Goal: Task Accomplishment & Management: Use online tool/utility

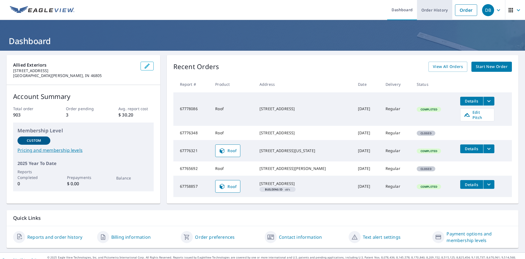
click at [425, 10] on link "Order History" at bounding box center [434, 10] width 35 height 20
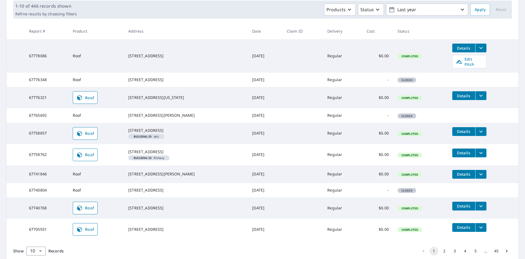
scroll to position [109, 0]
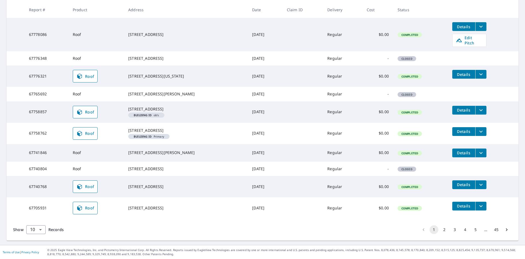
click at [403, 89] on td "Closed" at bounding box center [421, 94] width 55 height 14
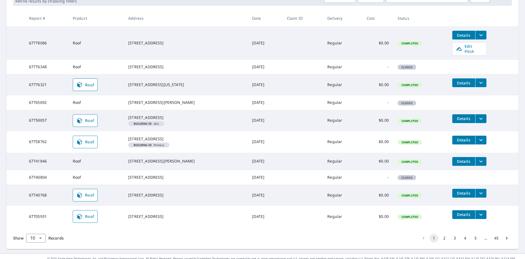
scroll to position [82, 0]
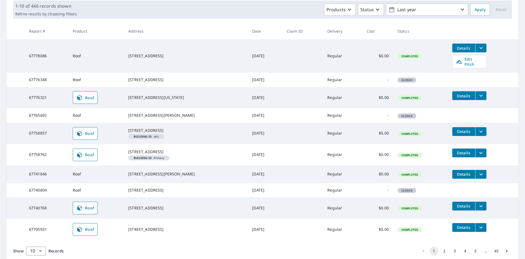
click at [424, 122] on td "Closed" at bounding box center [421, 115] width 55 height 14
click at [346, 122] on td "Regular" at bounding box center [342, 115] width 39 height 14
drag, startPoint x: 157, startPoint y: 117, endPoint x: 134, endPoint y: 118, distance: 22.7
click at [134, 118] on div "[STREET_ADDRESS][PERSON_NAME]" at bounding box center [185, 114] width 115 height 5
drag, startPoint x: 161, startPoint y: 125, endPoint x: 133, endPoint y: 120, distance: 28.5
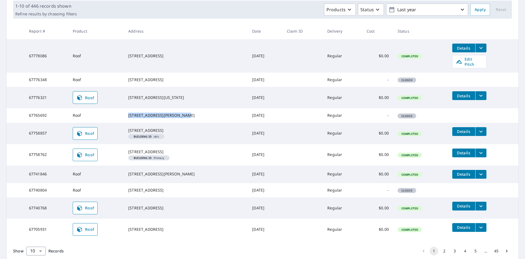
click at [133, 120] on td "[STREET_ADDRESS][PERSON_NAME]" at bounding box center [186, 115] width 124 height 14
copy div "[STREET_ADDRESS][PERSON_NAME]"
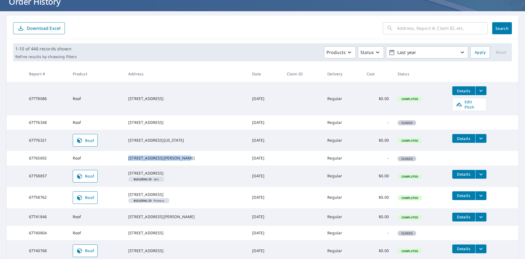
scroll to position [0, 0]
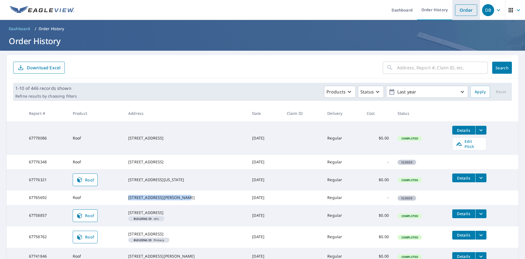
click at [458, 9] on link "Order" at bounding box center [466, 9] width 22 height 11
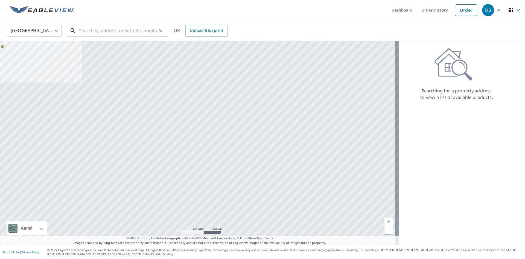
click at [110, 33] on input "text" at bounding box center [118, 30] width 78 height 15
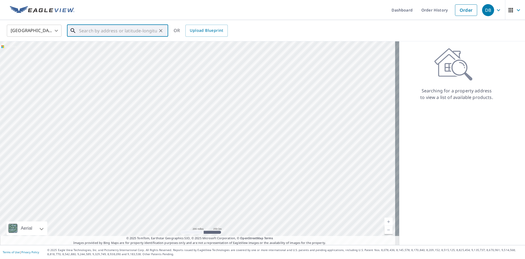
paste input "[STREET_ADDRESS][PERSON_NAME]"
click at [128, 44] on span "3055 S 625 E" at bounding box center [121, 46] width 86 height 7
type input "[STREET_ADDRESS][PERSON_NAME]"
